Goal: Information Seeking & Learning: Learn about a topic

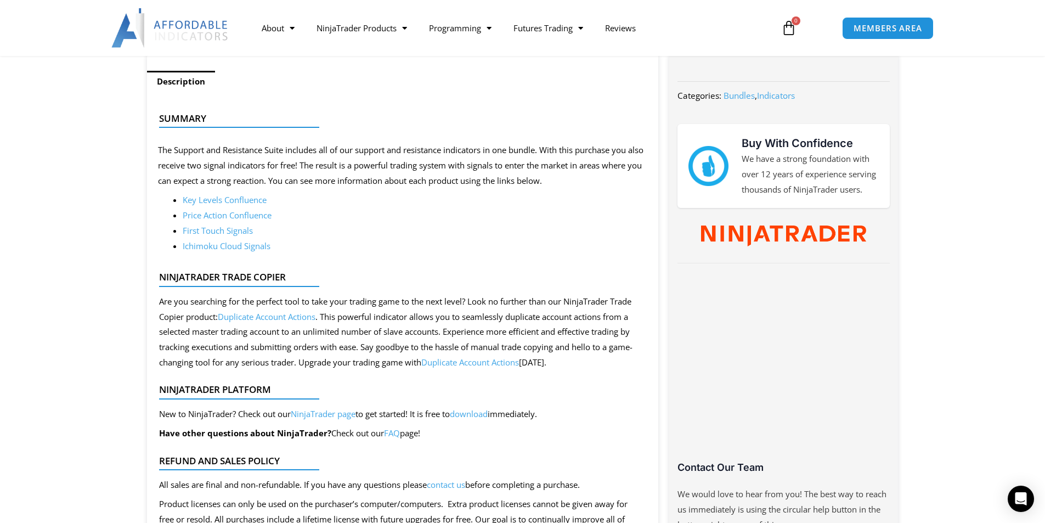
scroll to position [439, 0]
click at [217, 199] on link "Key Levels Confluence" at bounding box center [225, 198] width 84 height 11
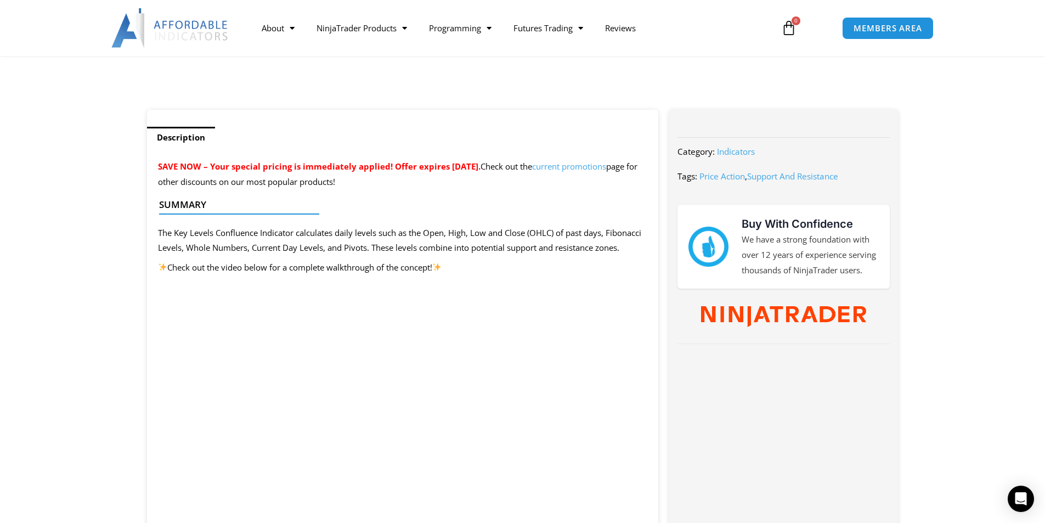
scroll to position [549, 0]
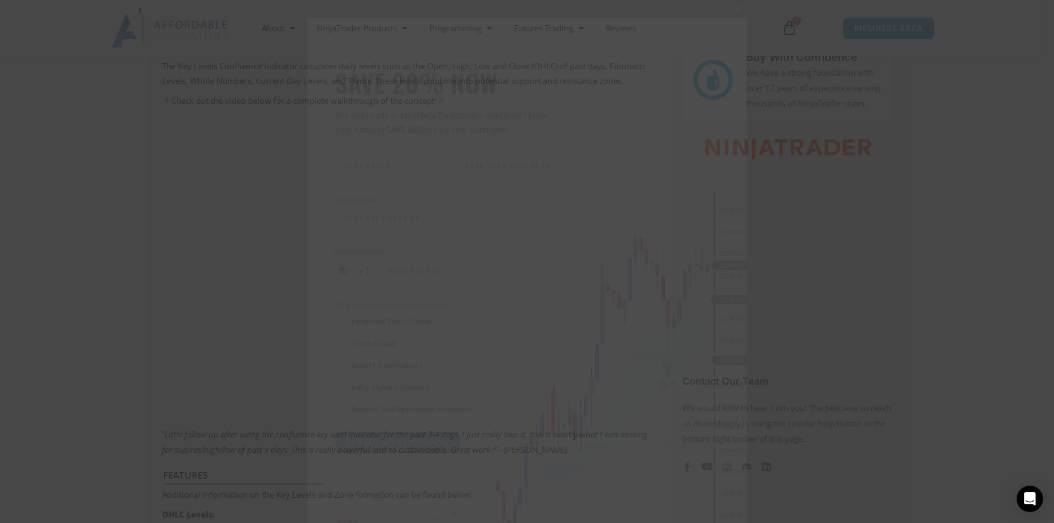
click at [734, 9] on span "SAVE 20% NOW popup" at bounding box center [738, 8] width 18 height 7
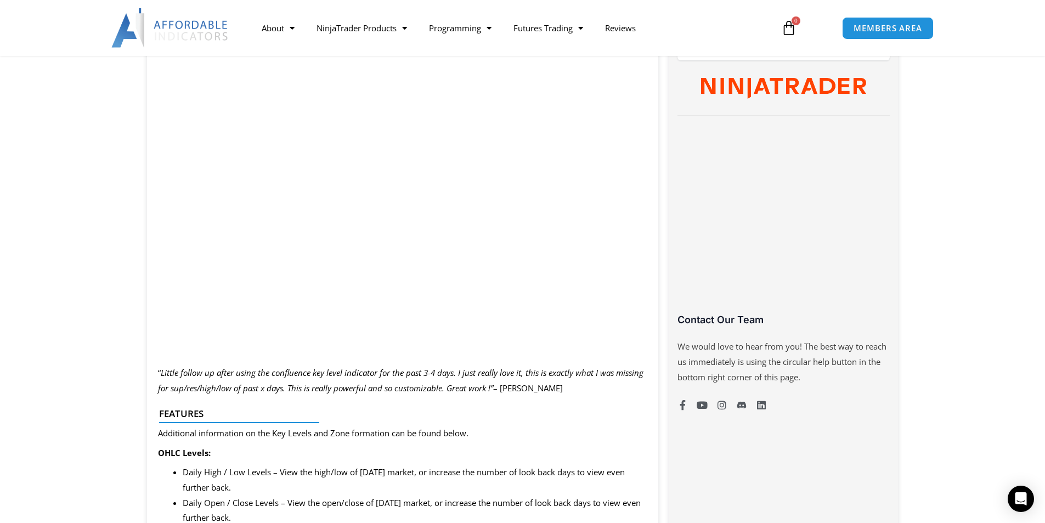
scroll to position [603, 0]
